Goal: Task Accomplishment & Management: Use online tool/utility

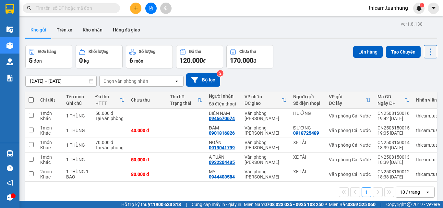
click at [29, 99] on span at bounding box center [31, 99] width 5 height 5
click at [31, 97] on input "checkbox" at bounding box center [31, 97] width 0 height 0
checkbox input "true"
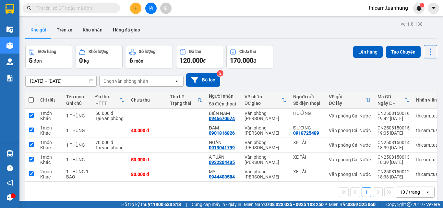
checkbox input "true"
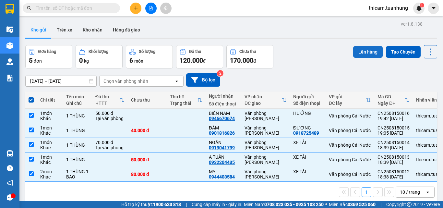
click at [363, 47] on button "Lên hàng" at bounding box center [368, 52] width 30 height 12
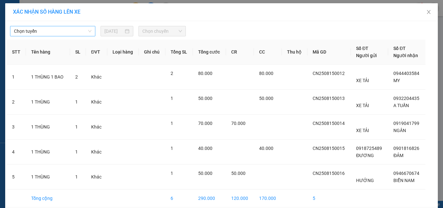
click at [60, 27] on span "Chọn tuyến" at bounding box center [53, 31] width 78 height 10
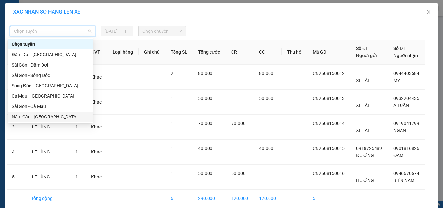
drag, startPoint x: 32, startPoint y: 117, endPoint x: 35, endPoint y: 115, distance: 4.4
click at [33, 117] on div "Năm Căn - Sài Gòn" at bounding box center [51, 116] width 78 height 7
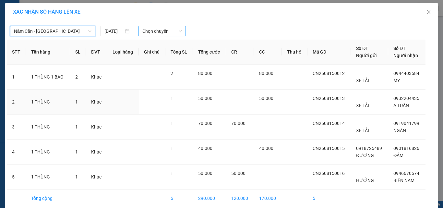
click at [161, 32] on span "Chọn chuyến" at bounding box center [162, 31] width 40 height 10
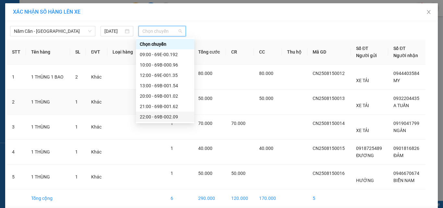
click at [171, 117] on div "22:00 - 69B-002.09" at bounding box center [165, 116] width 51 height 7
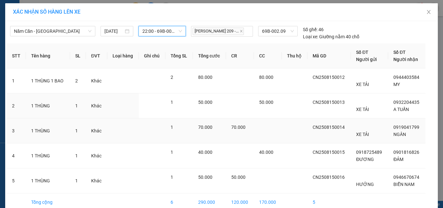
scroll to position [33, 0]
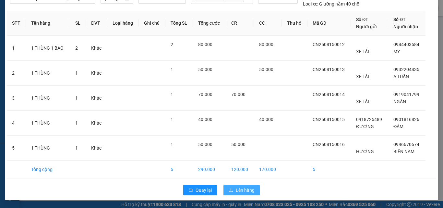
click at [238, 192] on span "Lên hàng" at bounding box center [245, 190] width 19 height 7
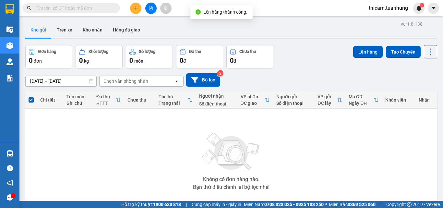
drag, startPoint x: 31, startPoint y: 155, endPoint x: 12, endPoint y: 99, distance: 59.1
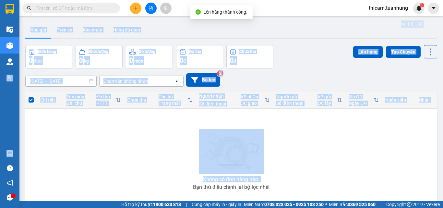
click at [2, 122] on section "Kết quả tìm kiếm ( 0 ) Bộ lọc No Data thicam.tuanhung 1 Điều hành xe Kho hàng m…" at bounding box center [221, 104] width 443 height 208
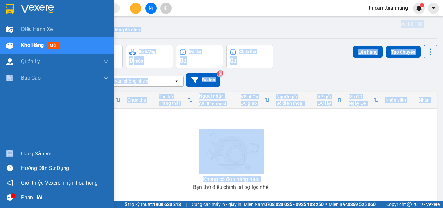
click at [68, 147] on div "Hàng sắp về" at bounding box center [57, 153] width 114 height 15
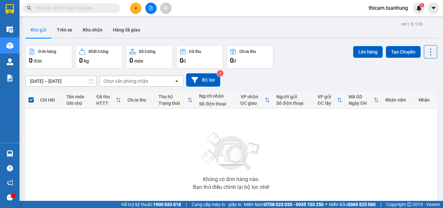
click at [373, 153] on section "Kết quả tìm kiếm ( 0 ) Bộ lọc No Data thicam.tuanhung 1 Điều hành xe Kho hàng m…" at bounding box center [221, 104] width 443 height 208
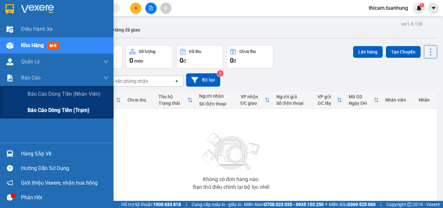
drag, startPoint x: 52, startPoint y: 109, endPoint x: 90, endPoint y: 109, distance: 37.3
click at [53, 109] on span "Báo cáo dòng tiền (trạm)" at bounding box center [59, 110] width 62 height 8
